Goal: Check status: Check status

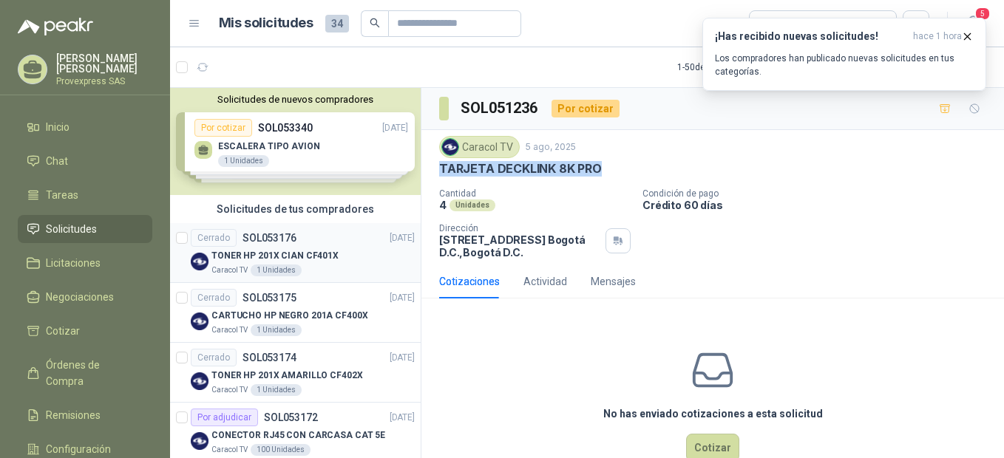
click at [211, 234] on div "Cerrado" at bounding box center [214, 238] width 46 height 18
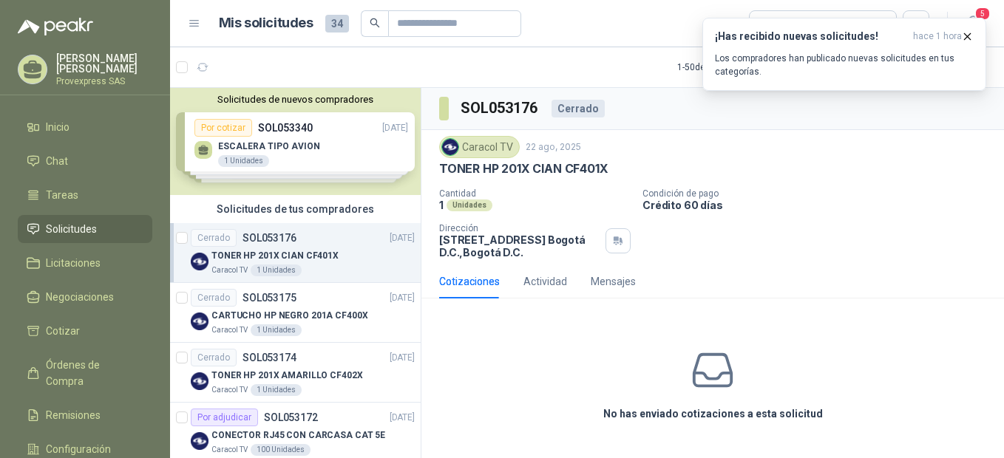
scroll to position [329, 0]
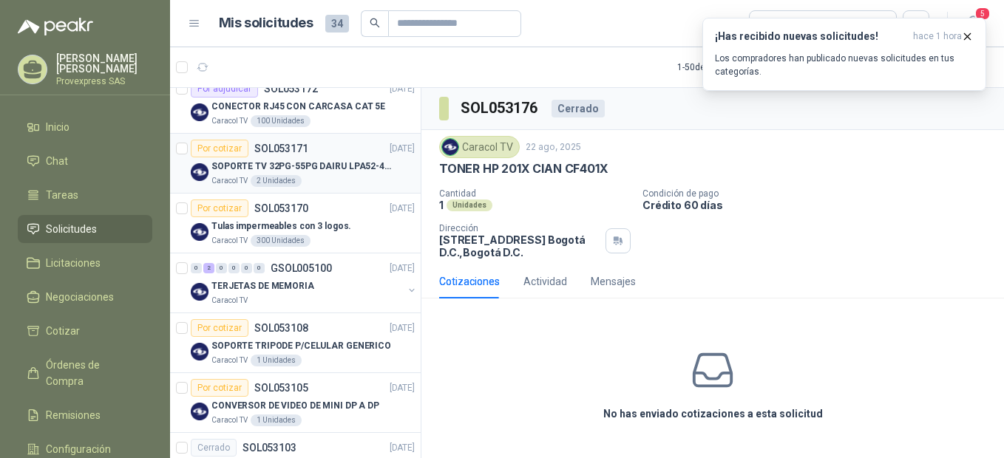
click at [211, 151] on div "Por cotizar" at bounding box center [220, 149] width 58 height 18
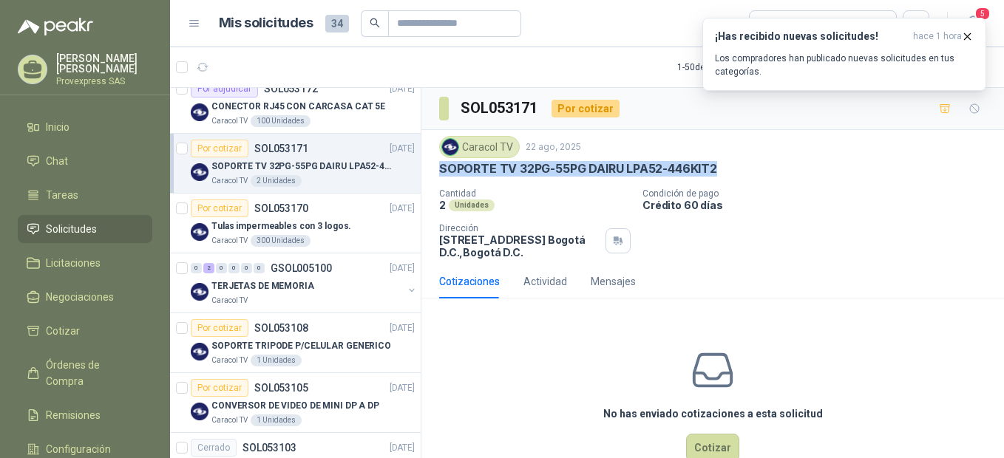
drag, startPoint x: 729, startPoint y: 166, endPoint x: 432, endPoint y: 170, distance: 297.2
click at [432, 170] on div "Caracol TV 22 ago, 2025 SOPORTE TV 32PG-55PG DAIRU LPA52-446KIT2 Cantidad 2 Uni…" at bounding box center [712, 197] width 582 height 135
drag, startPoint x: 432, startPoint y: 170, endPoint x: 565, endPoint y: 166, distance: 133.1
copy p "SOPORTE TV 32PG-55PG DAIRU LPA52-446KIT2"
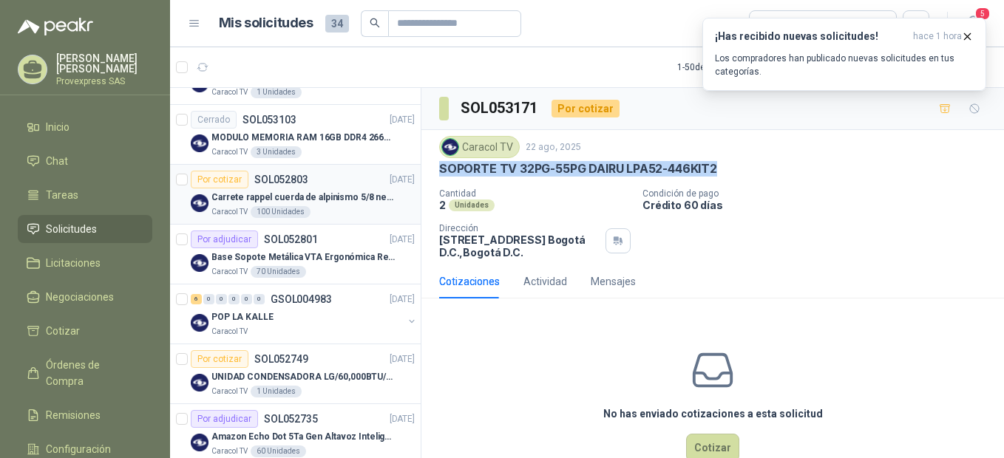
click at [214, 180] on div "Por cotizar" at bounding box center [220, 180] width 58 height 18
